Goal: Check status

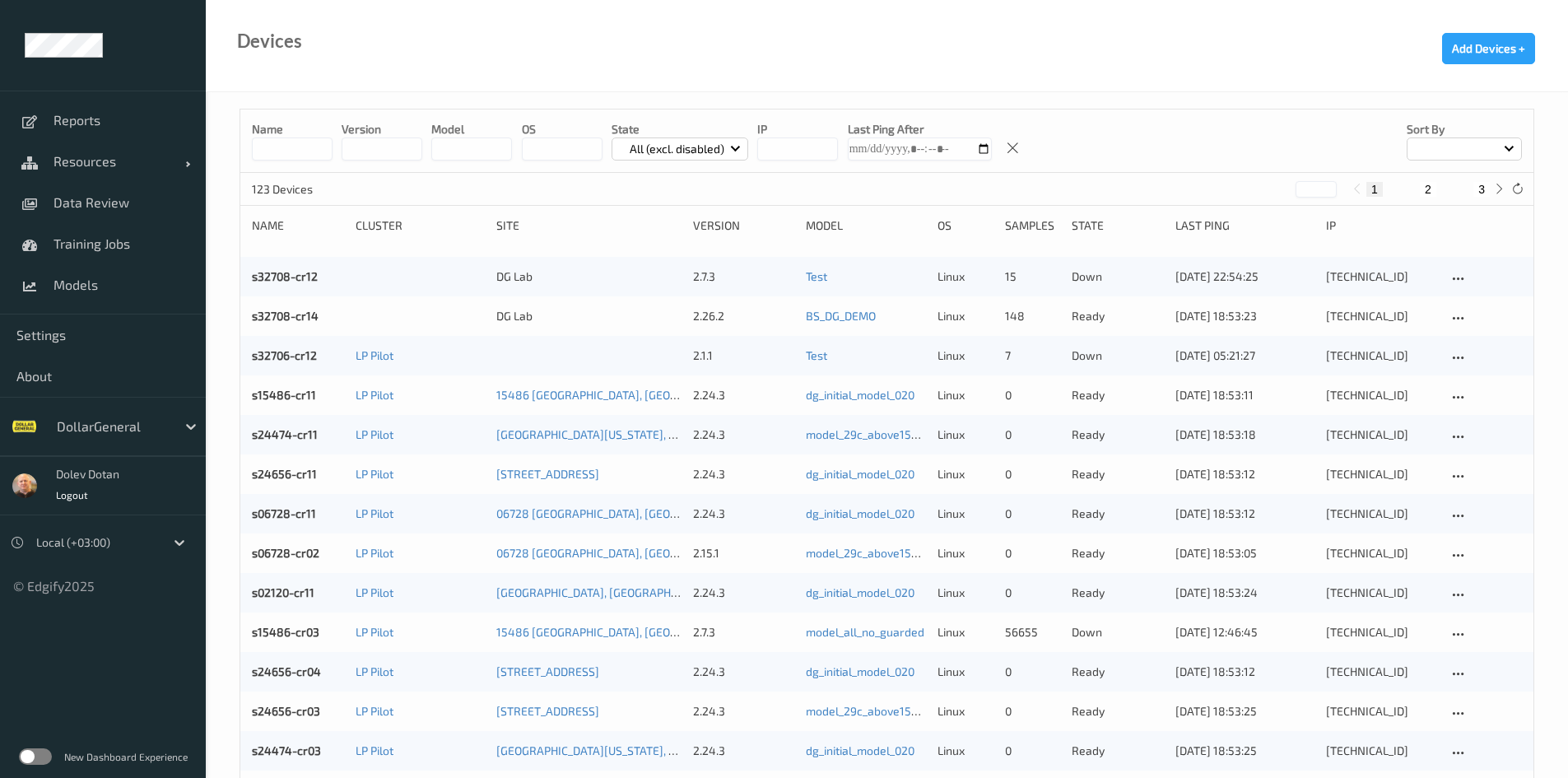
click at [46, 756] on label at bounding box center [35, 756] width 33 height 17
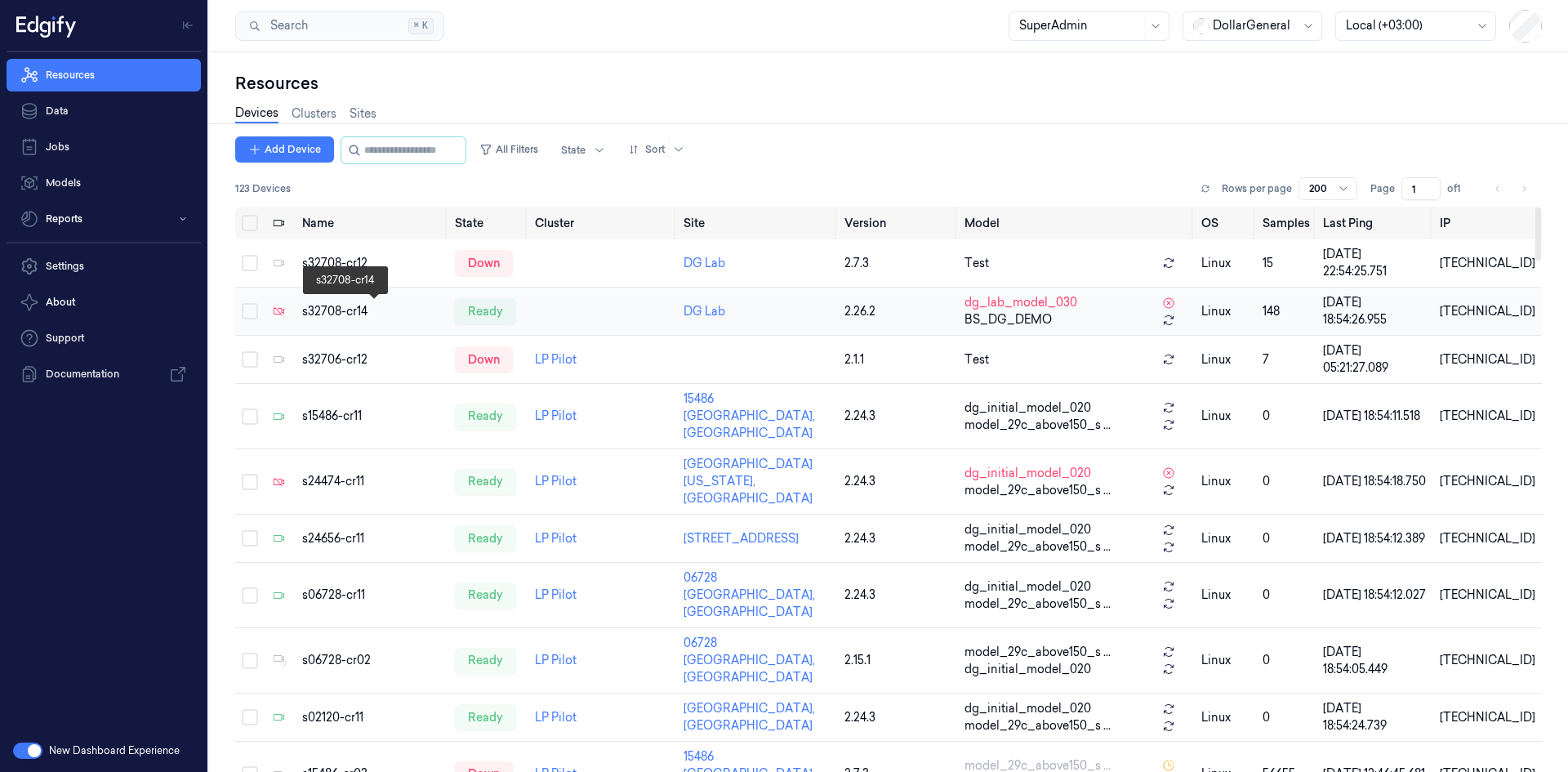
click at [335, 308] on div "s32708-cr14" at bounding box center [372, 311] width 140 height 17
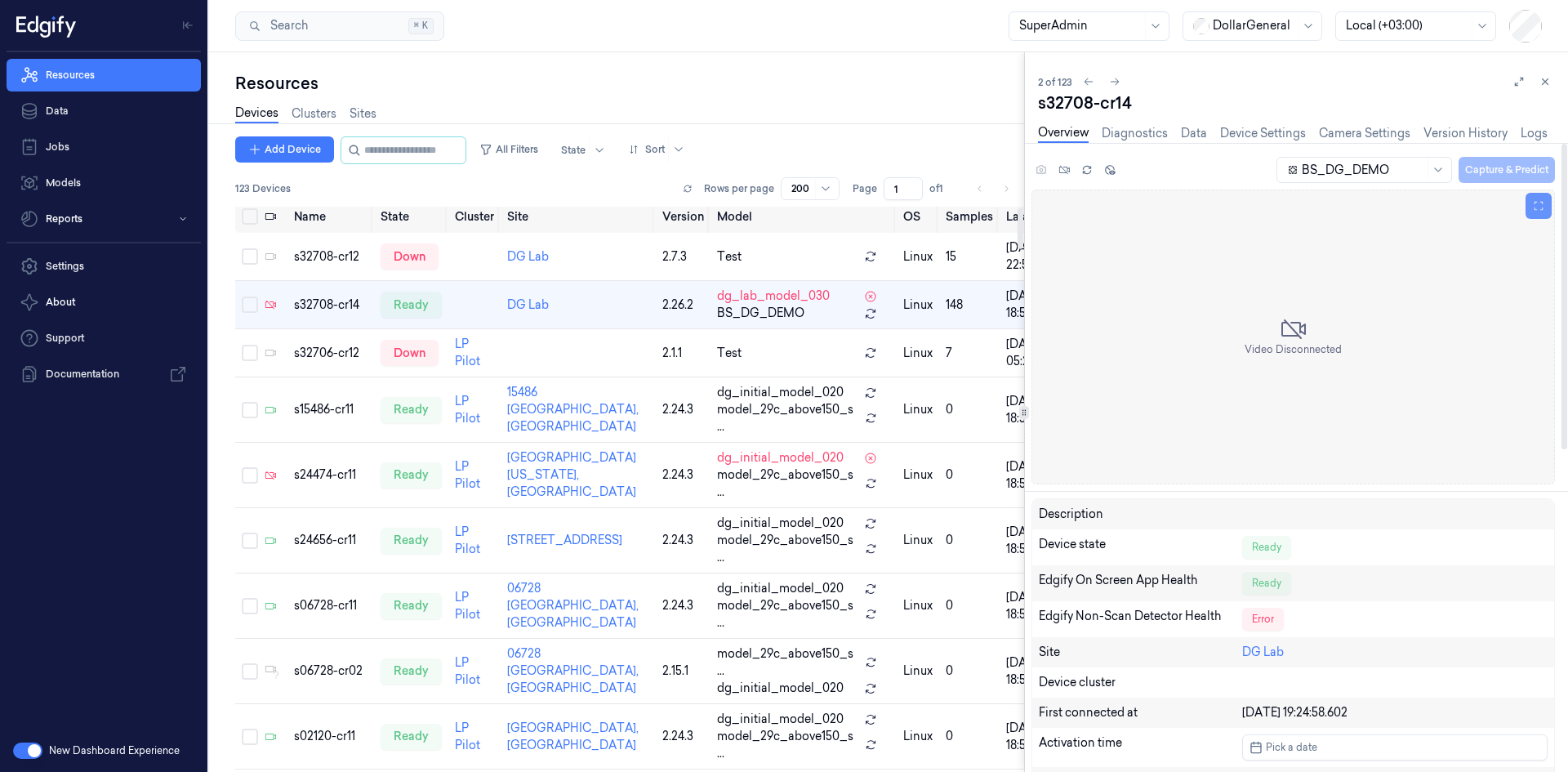
scroll to position [9, 0]
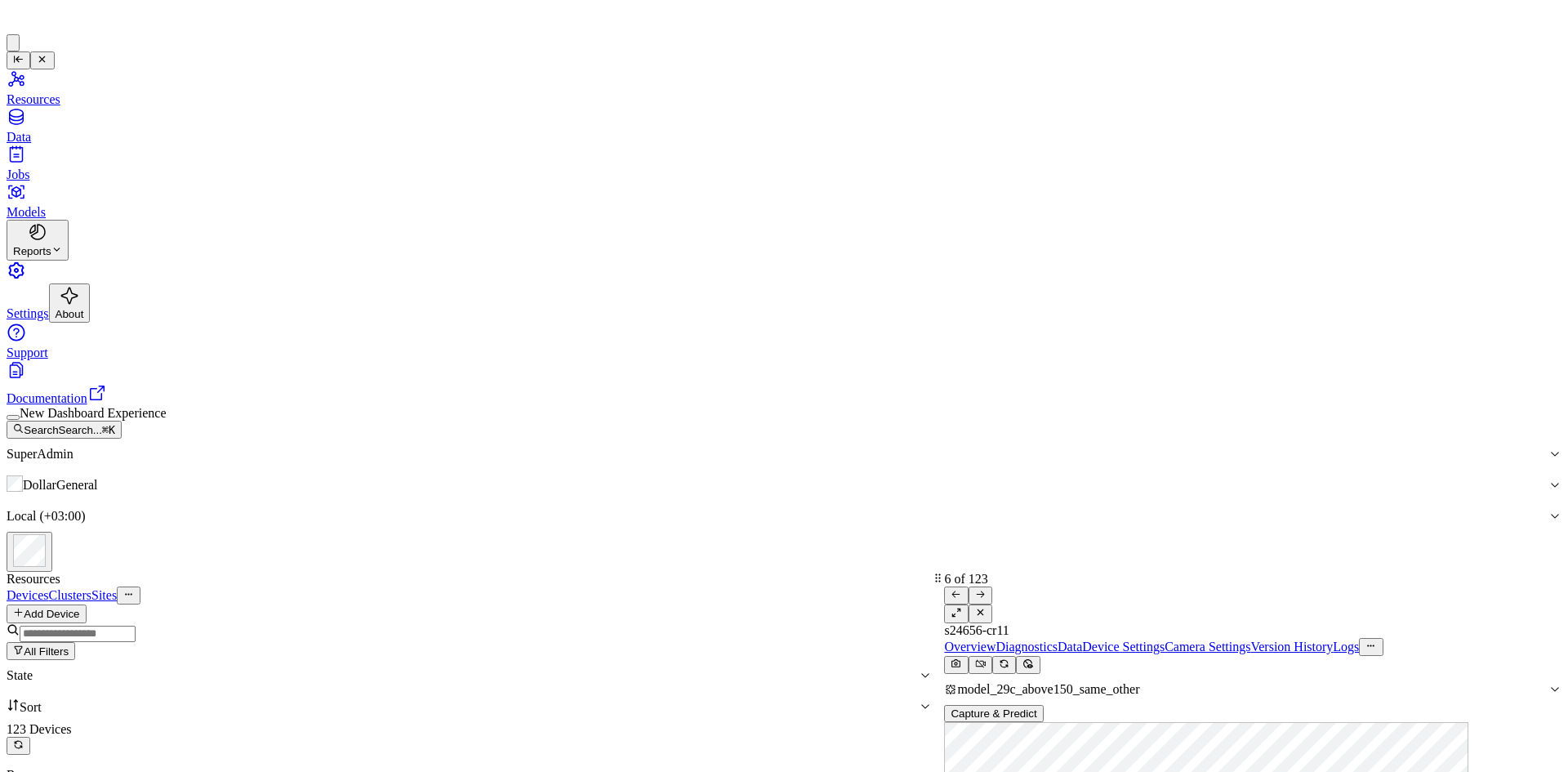
scroll to position [245, 0]
